Goal: Information Seeking & Learning: Learn about a topic

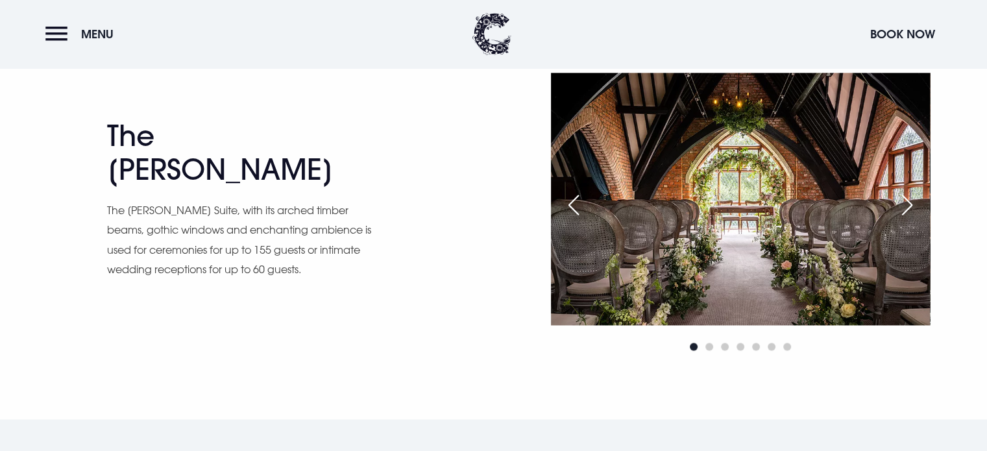
click at [243, 234] on p "The [PERSON_NAME] Suite, with its arched timber beams, gothic windows and encha…" at bounding box center [240, 240] width 266 height 79
click at [313, 270] on div "The [PERSON_NAME] The [PERSON_NAME] Suite, with its arched timber beams, gothic…" at bounding box center [296, 214] width 379 height 190
click at [914, 209] on div "Next slide" at bounding box center [907, 205] width 32 height 29
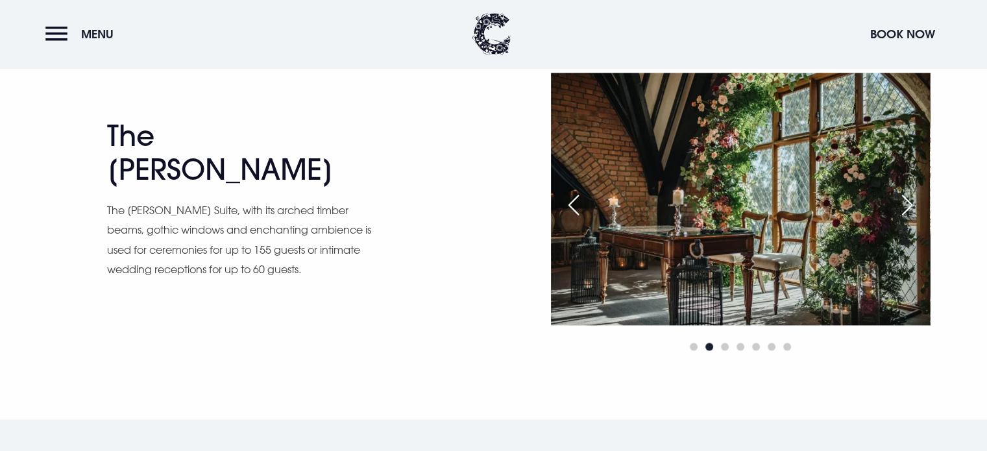
click at [914, 209] on div "Next slide" at bounding box center [907, 205] width 32 height 29
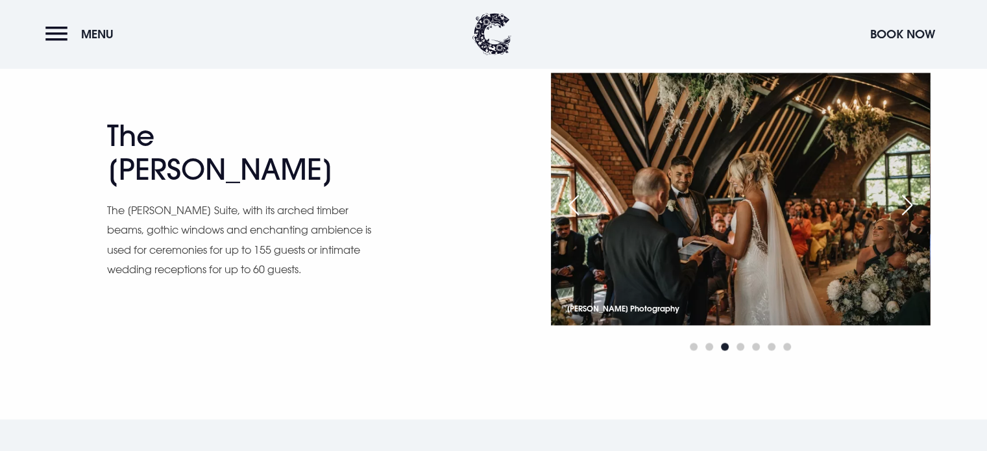
click at [914, 209] on div "Next slide" at bounding box center [907, 205] width 32 height 29
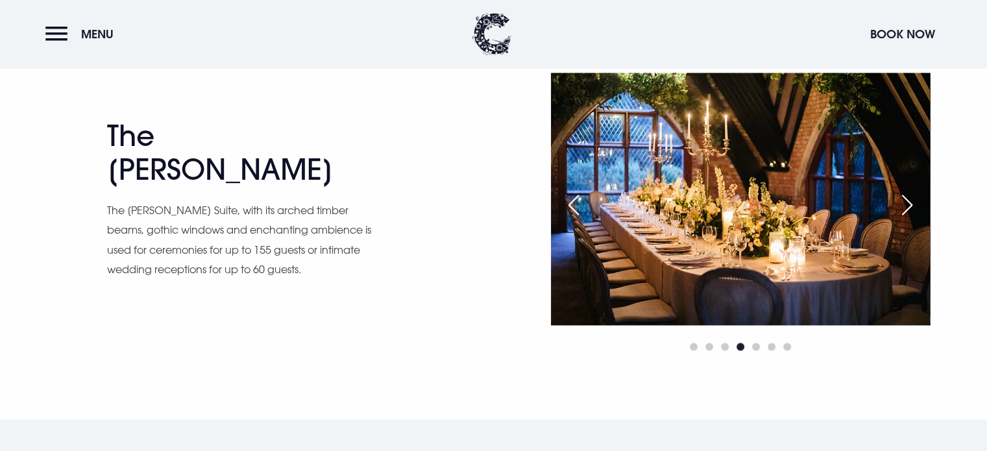
click at [914, 209] on div "Next slide" at bounding box center [907, 205] width 32 height 29
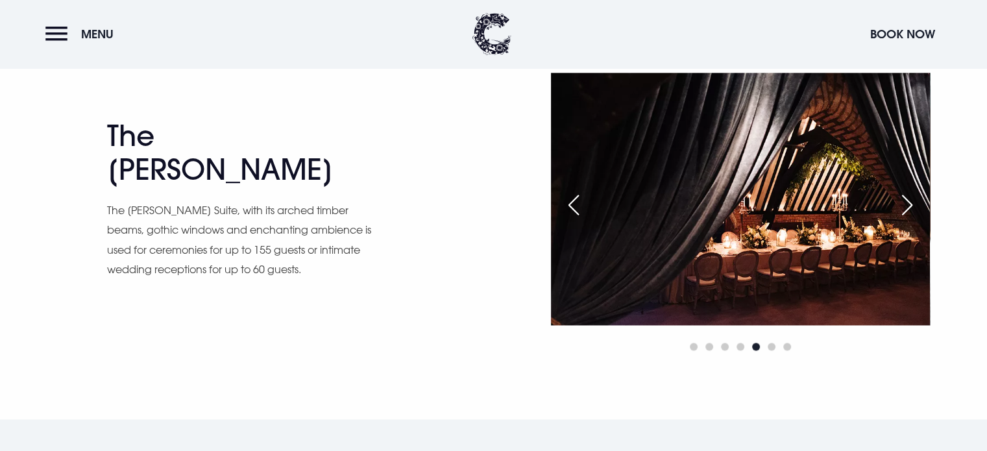
click at [914, 209] on div "Next slide" at bounding box center [907, 205] width 32 height 29
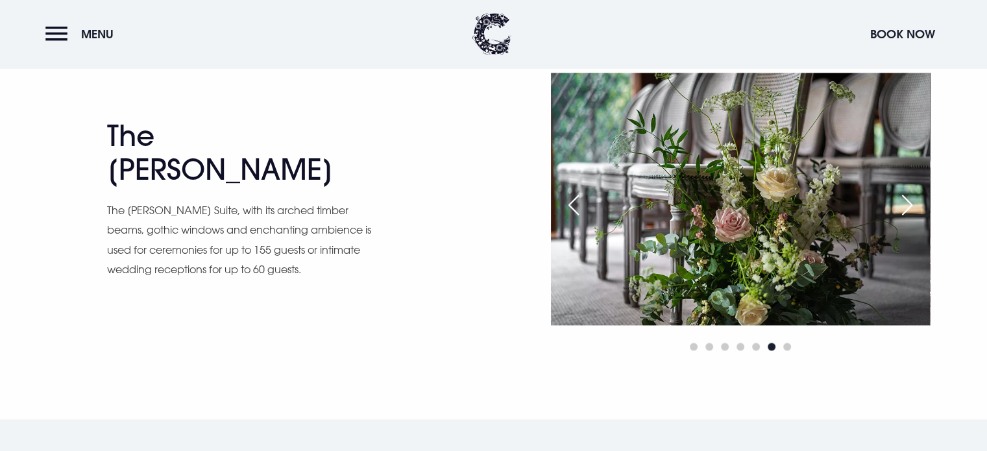
click at [914, 209] on div "Next slide" at bounding box center [907, 205] width 32 height 29
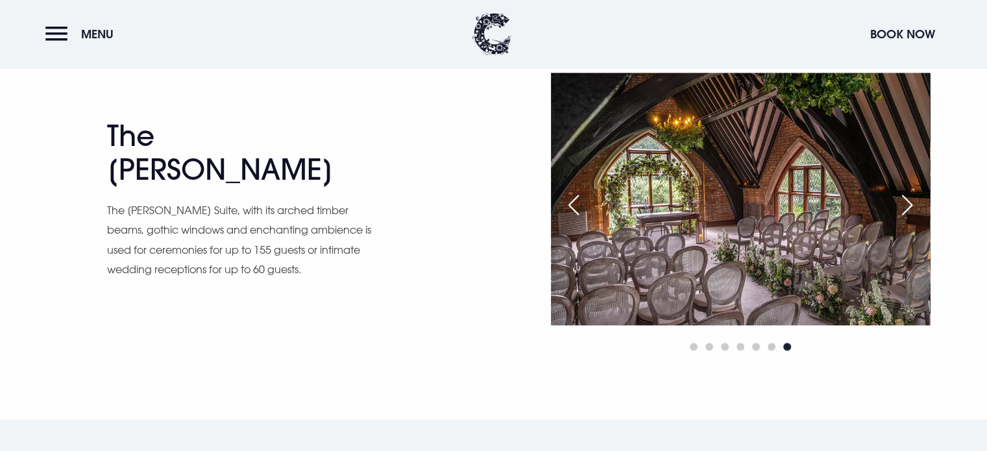
click at [914, 209] on div "Next slide" at bounding box center [907, 205] width 32 height 29
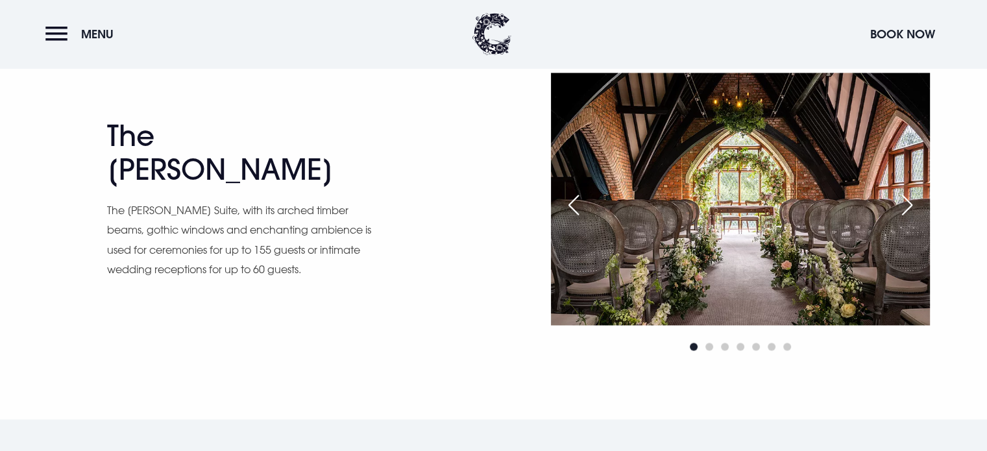
click at [914, 209] on div "Next slide" at bounding box center [907, 205] width 32 height 29
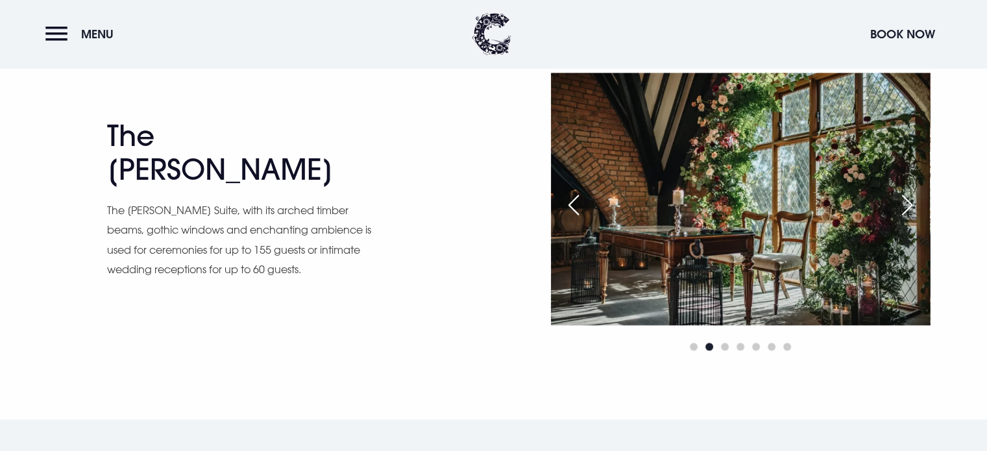
click at [914, 209] on div "Next slide" at bounding box center [907, 205] width 32 height 29
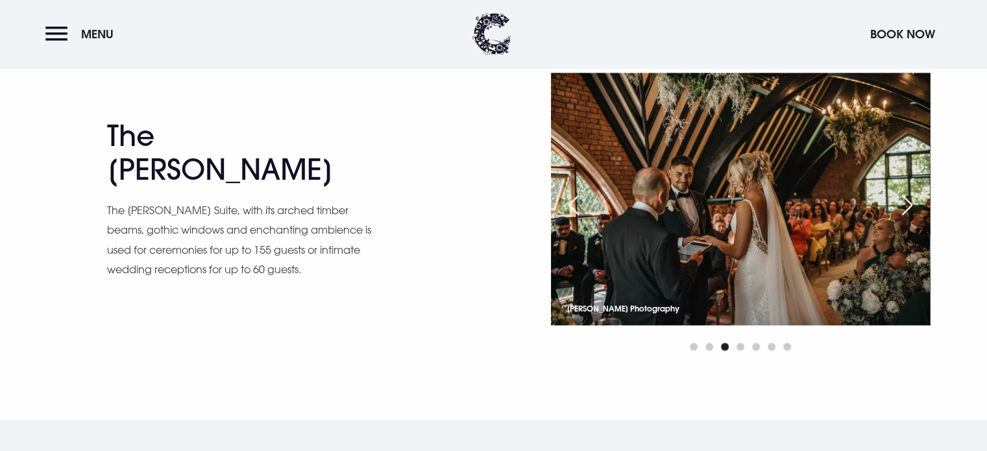
click at [914, 209] on div "Next slide" at bounding box center [907, 205] width 32 height 29
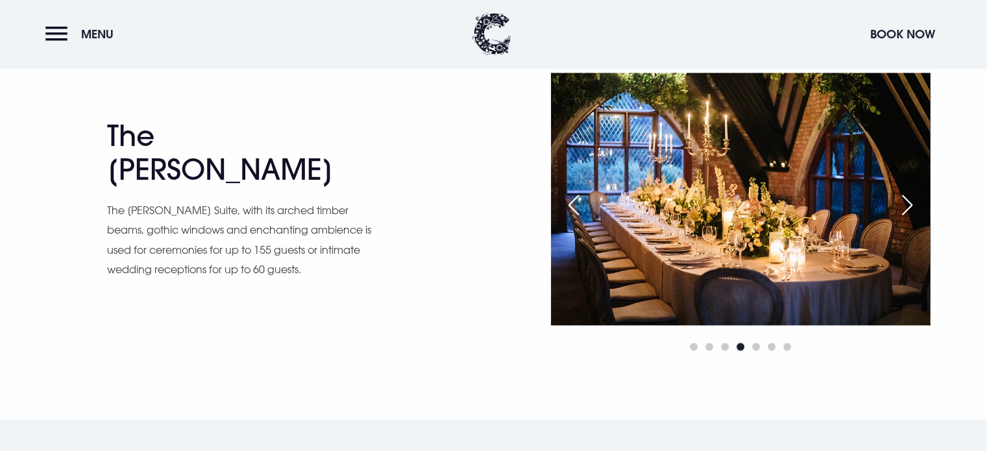
click at [914, 209] on div "Next slide" at bounding box center [907, 205] width 32 height 29
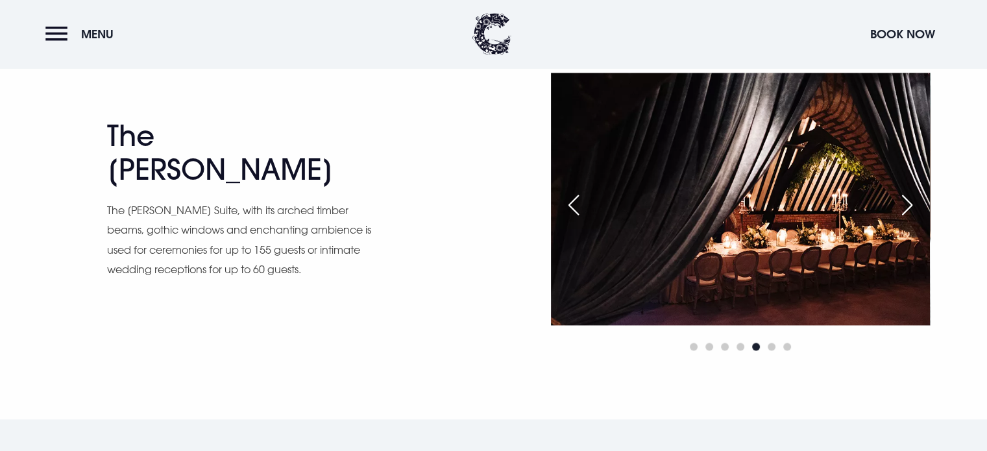
click at [914, 209] on div "Next slide" at bounding box center [907, 205] width 32 height 29
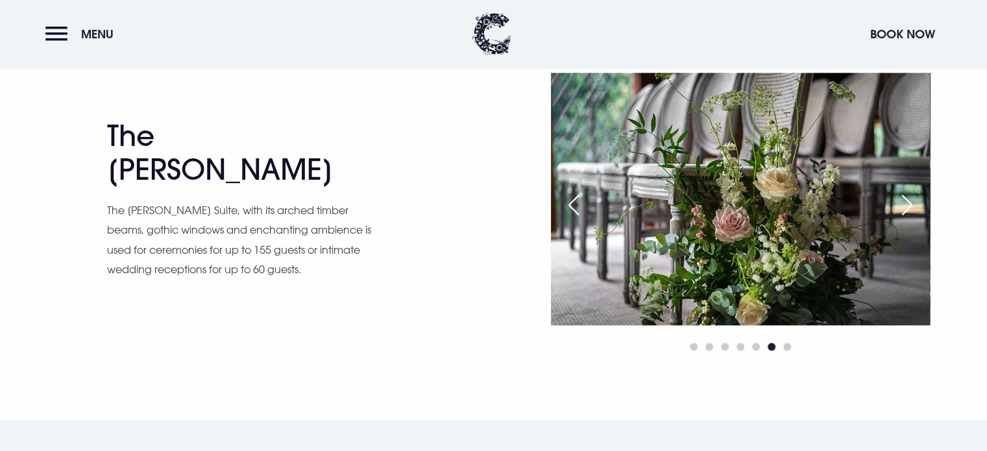
click at [914, 209] on div "Next slide" at bounding box center [907, 205] width 32 height 29
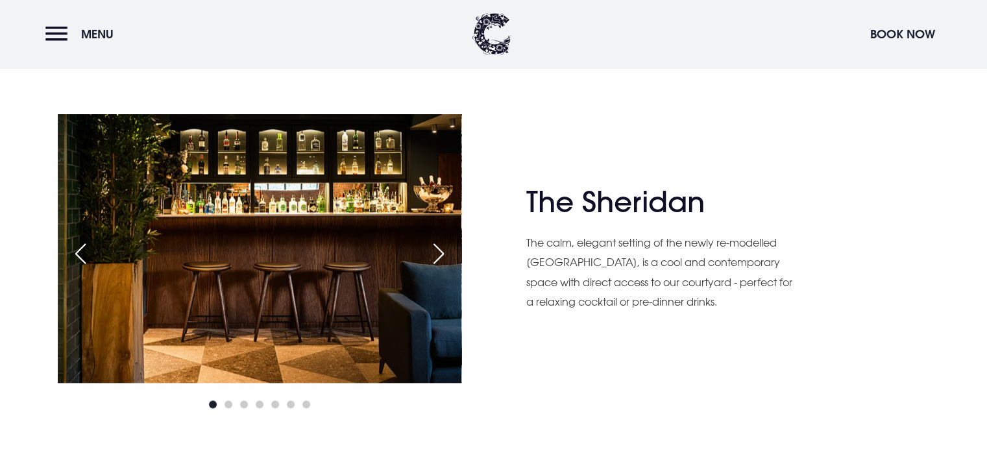
scroll to position [1397, 0]
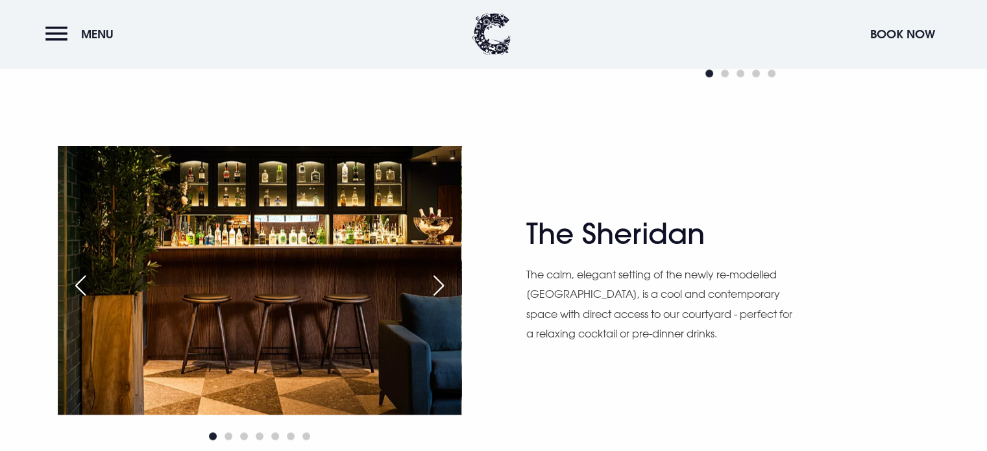
click at [455, 288] on div "Next slide" at bounding box center [439, 285] width 32 height 29
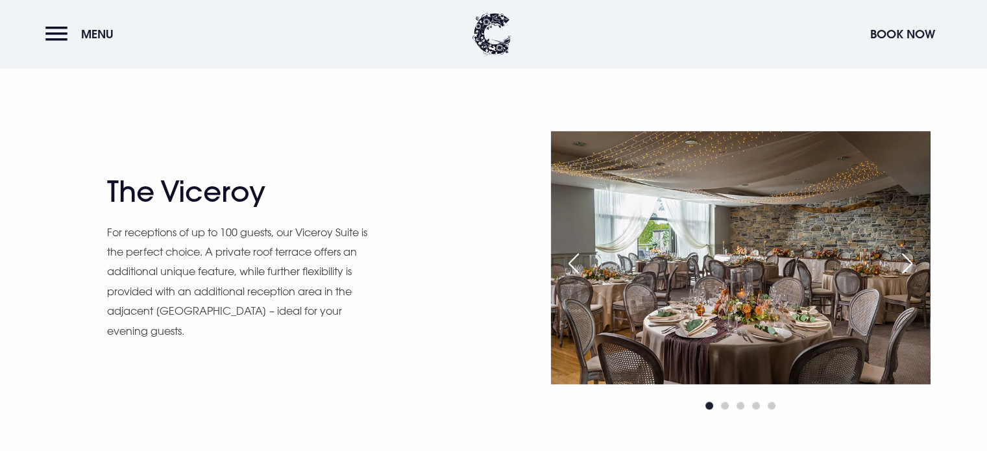
scroll to position [1070, 0]
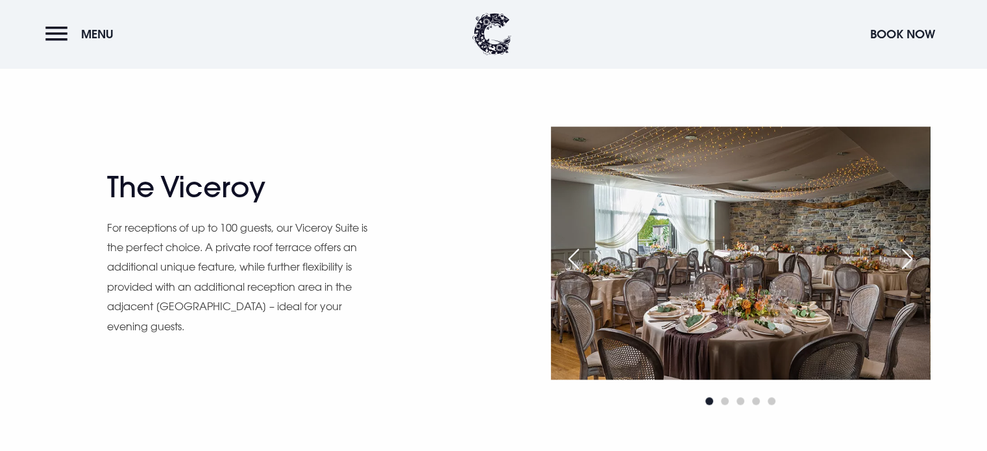
click at [904, 258] on div "Next slide" at bounding box center [907, 259] width 32 height 29
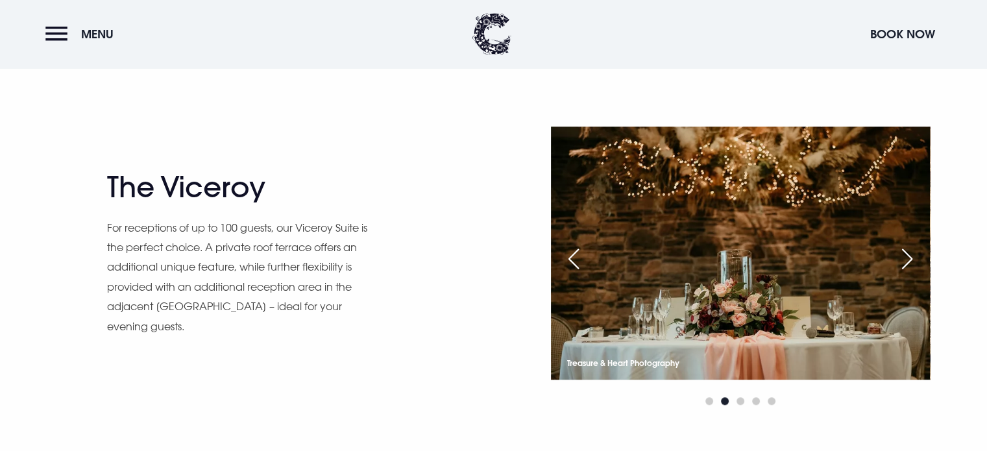
click at [904, 258] on div "Next slide" at bounding box center [907, 259] width 32 height 29
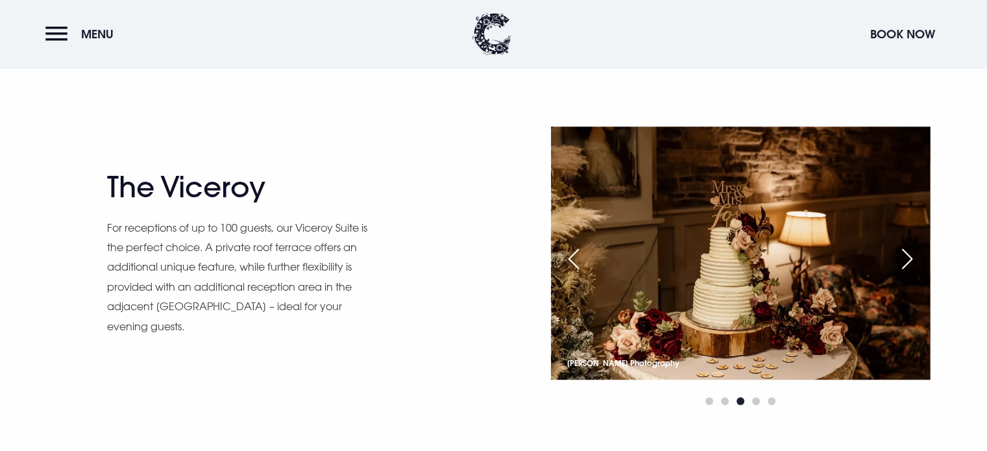
click at [904, 258] on div "Next slide" at bounding box center [907, 259] width 32 height 29
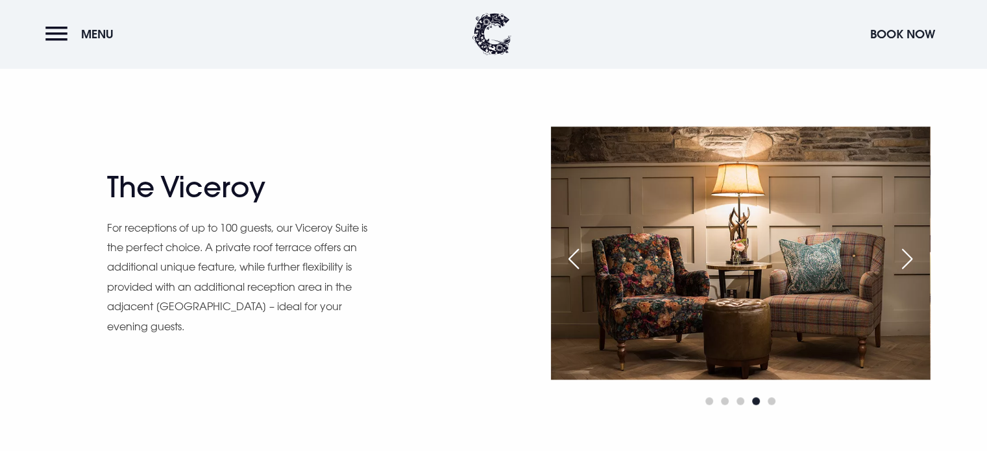
click at [904, 258] on div "Next slide" at bounding box center [907, 259] width 32 height 29
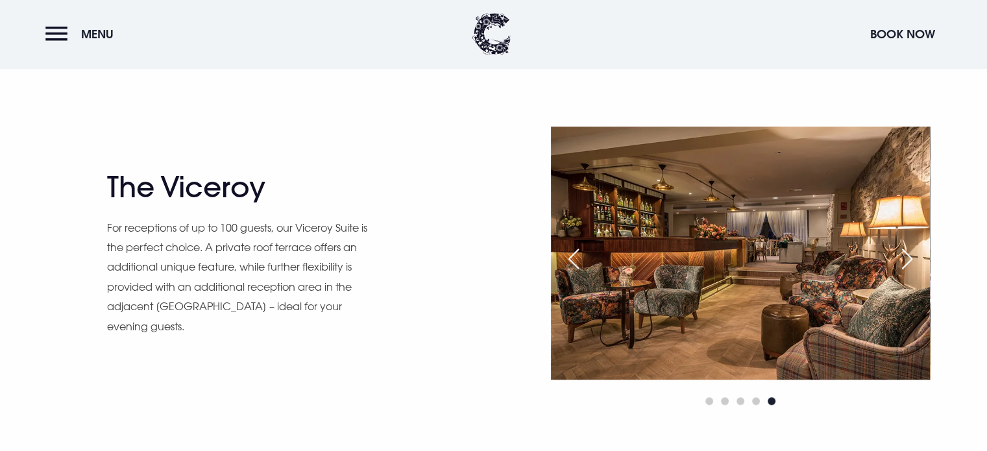
click at [904, 258] on div "Next slide" at bounding box center [907, 259] width 32 height 29
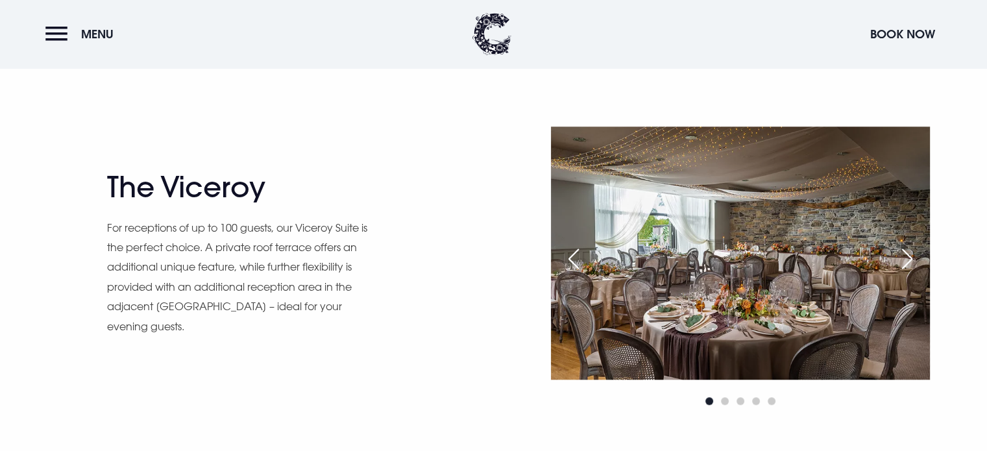
click at [904, 258] on div "Next slide" at bounding box center [907, 259] width 32 height 29
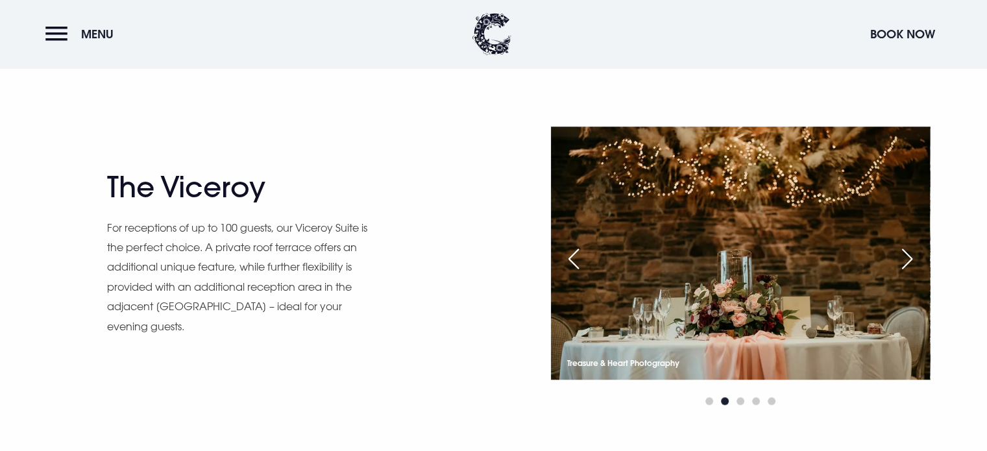
click at [904, 258] on div "Next slide" at bounding box center [907, 259] width 32 height 29
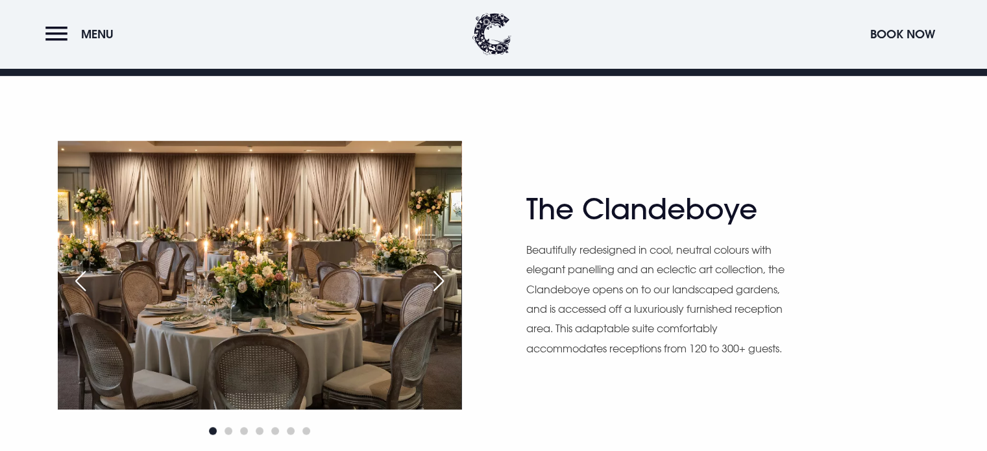
scroll to position [702, 0]
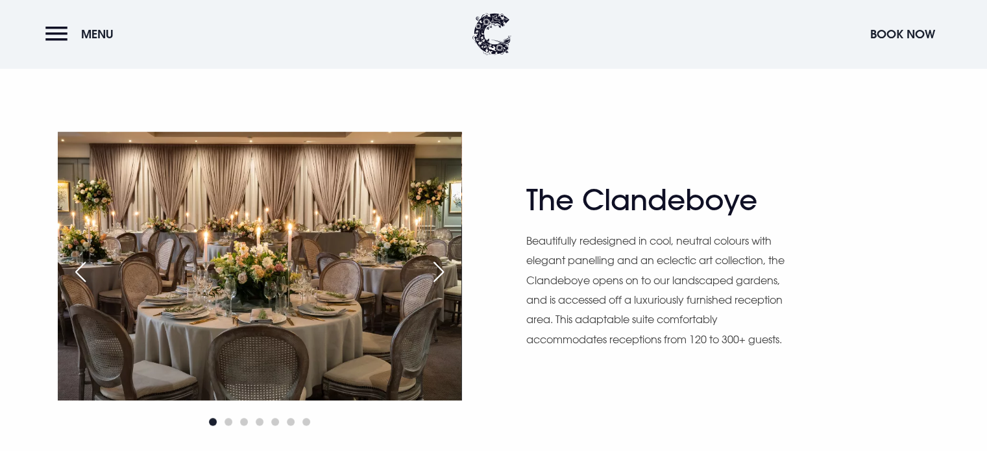
click at [443, 267] on div "Next slide" at bounding box center [439, 272] width 32 height 29
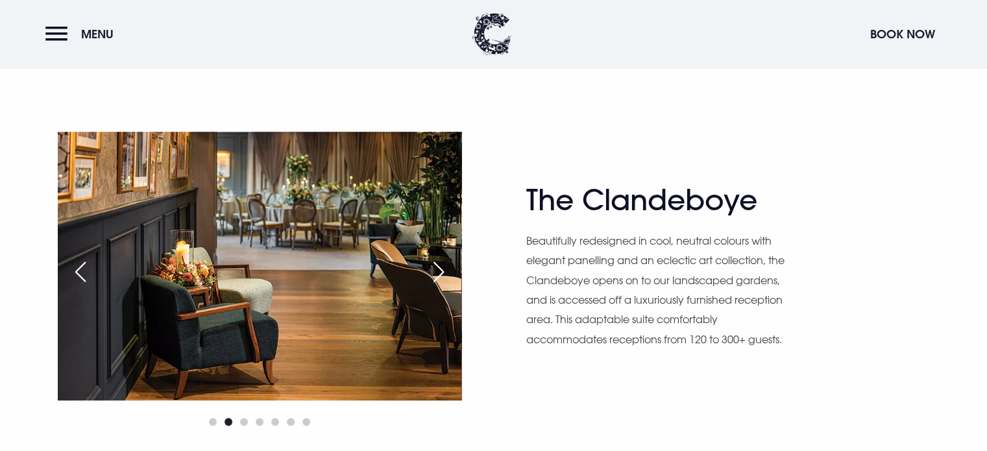
click at [443, 267] on div "Next slide" at bounding box center [439, 272] width 32 height 29
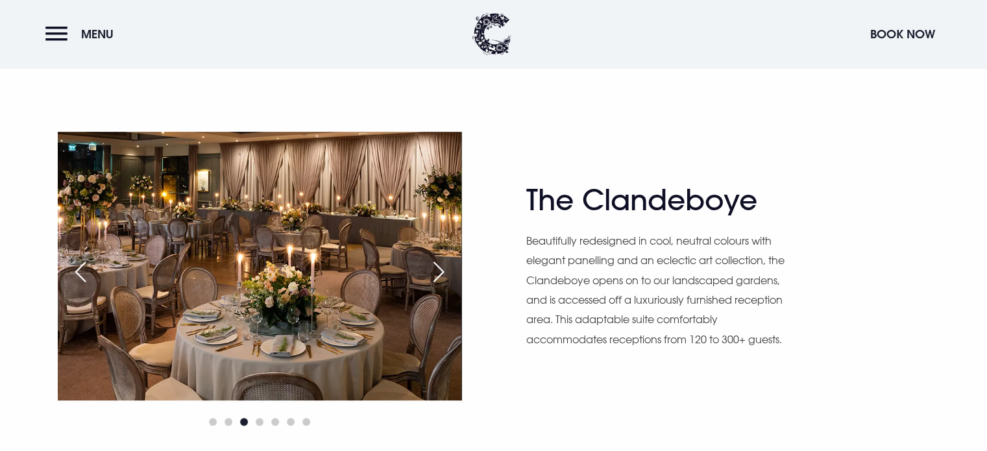
click at [443, 267] on div "Next slide" at bounding box center [439, 272] width 32 height 29
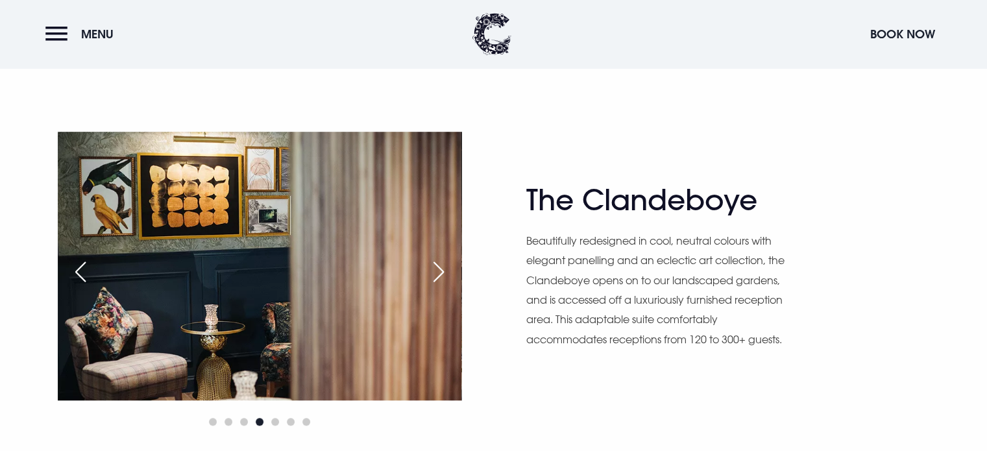
click at [443, 267] on div "Next slide" at bounding box center [439, 272] width 32 height 29
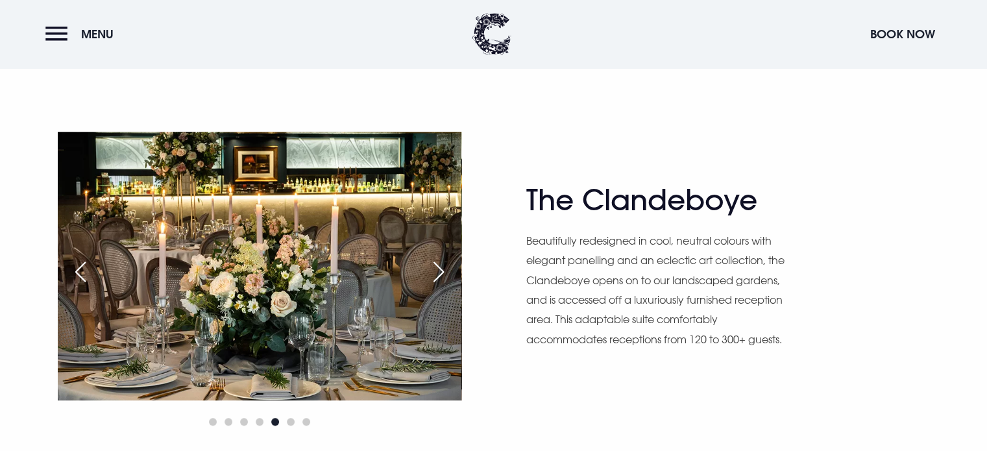
click at [443, 267] on div "Next slide" at bounding box center [439, 272] width 32 height 29
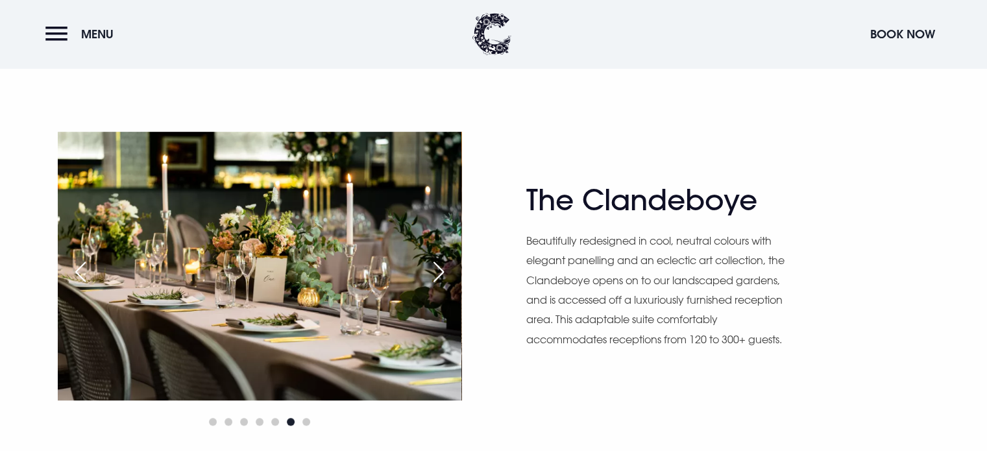
click at [443, 267] on div "Next slide" at bounding box center [439, 272] width 32 height 29
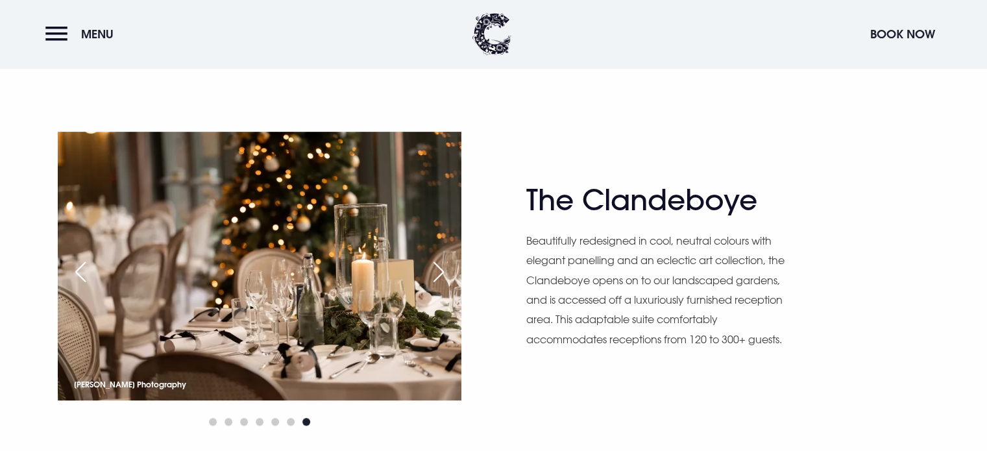
click at [443, 267] on div "Next slide" at bounding box center [439, 272] width 32 height 29
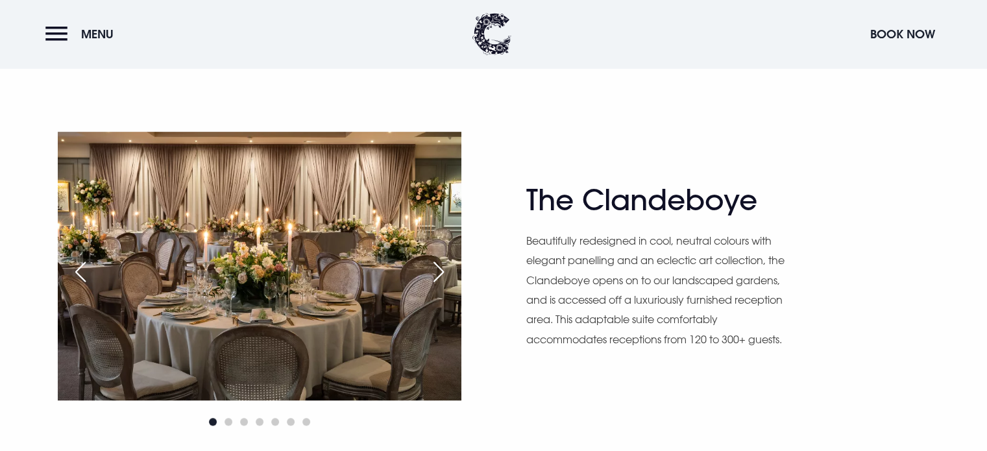
click at [443, 267] on div "Next slide" at bounding box center [439, 272] width 32 height 29
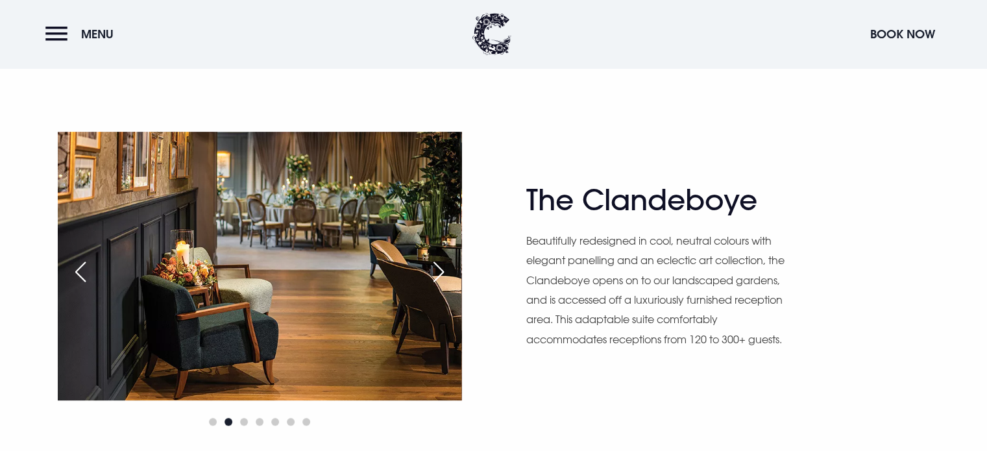
click at [443, 267] on div "Next slide" at bounding box center [439, 272] width 32 height 29
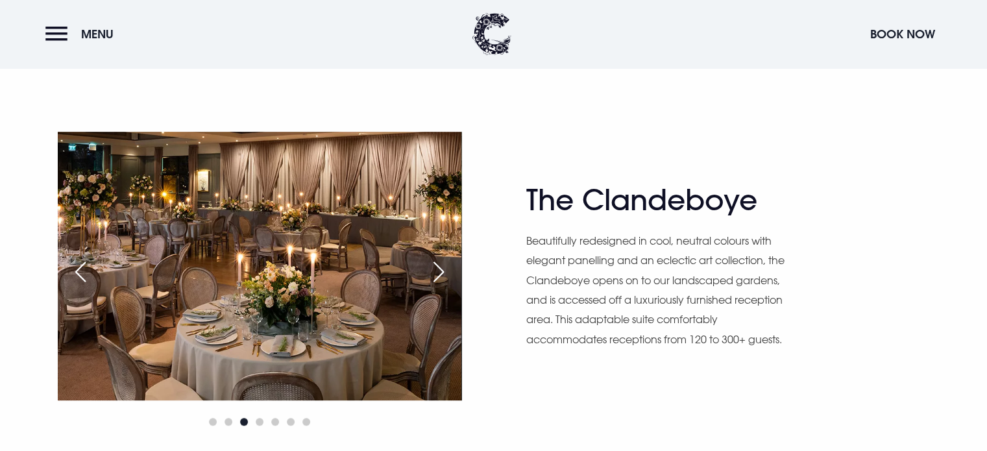
click at [443, 267] on div "Next slide" at bounding box center [439, 272] width 32 height 29
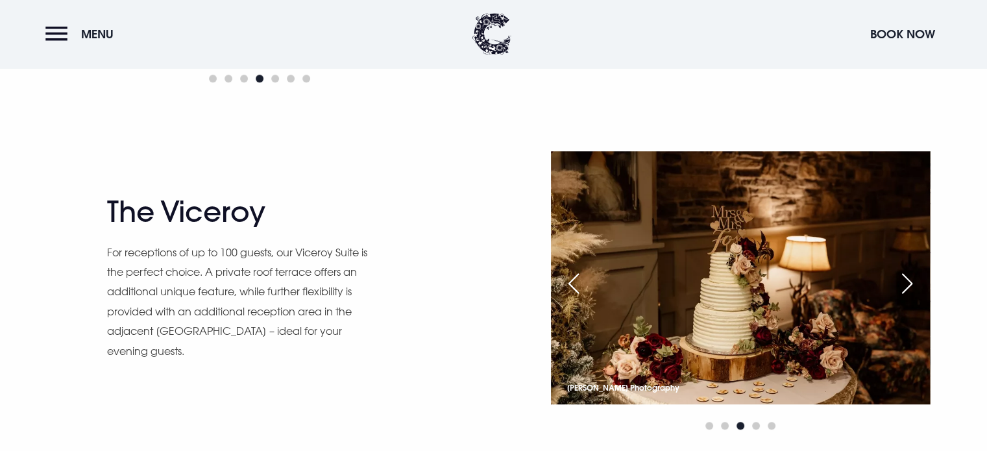
scroll to position [1613, 0]
